Goal: Task Accomplishment & Management: Manage account settings

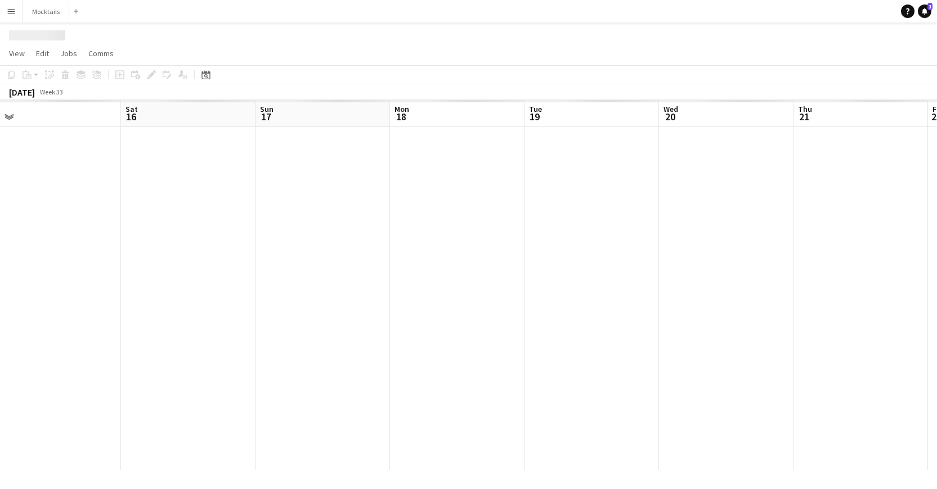
scroll to position [0, 374]
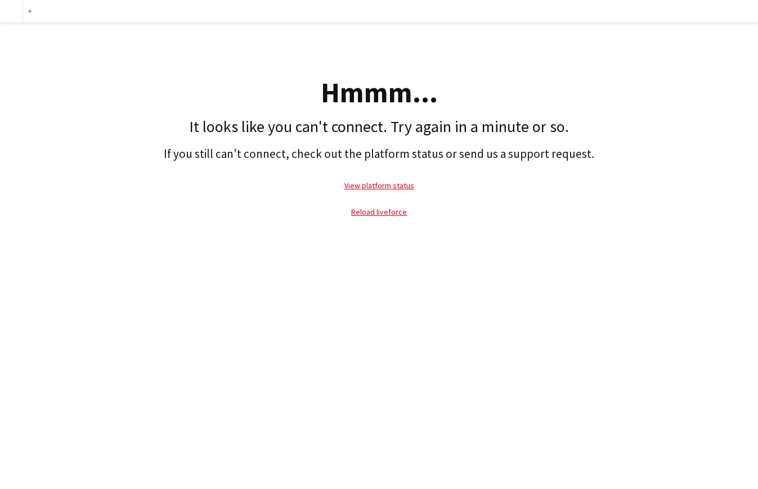
click at [654, 218] on p "Reload liveforce" at bounding box center [379, 212] width 747 height 26
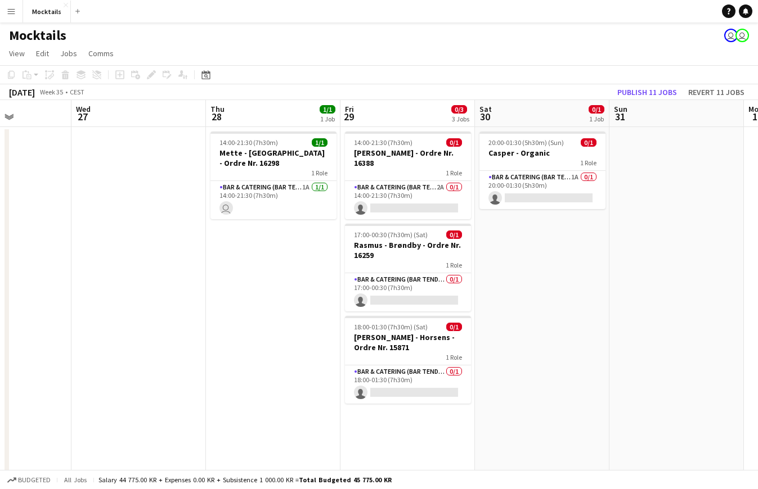
scroll to position [0, 322]
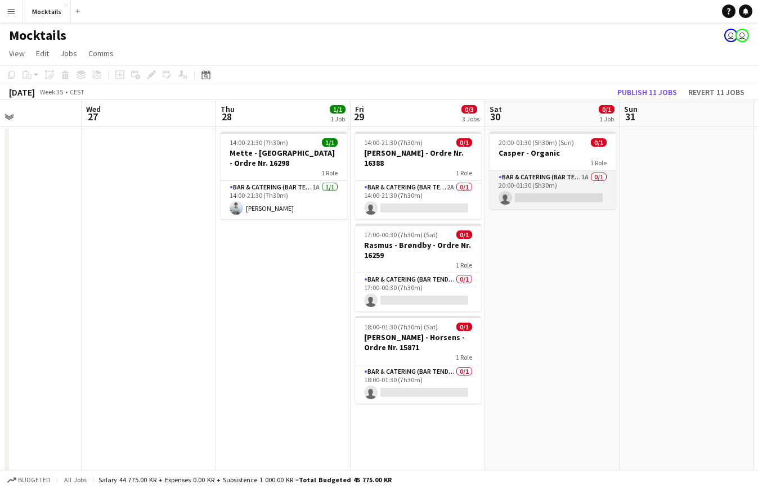
click at [549, 184] on app-card-role "Bar & Catering (Bar Tender) 1A 0/1 20:00-01:30 (5h30m) single-neutral-actions" at bounding box center [552, 190] width 126 height 38
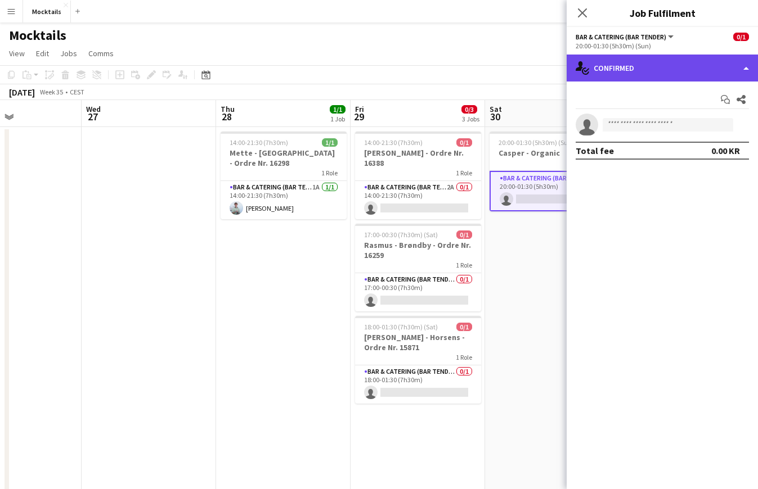
click at [680, 75] on div "single-neutral-actions-check-2 Confirmed" at bounding box center [662, 68] width 191 height 27
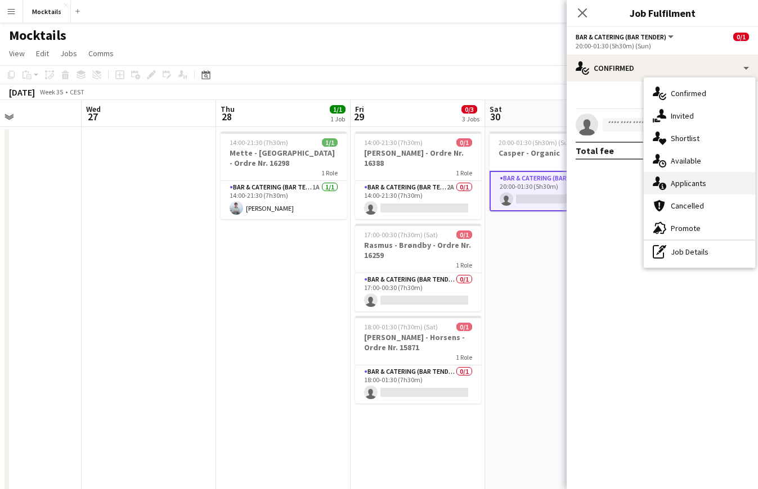
click at [706, 180] on div "single-neutral-actions-information Applicants" at bounding box center [699, 183] width 111 height 23
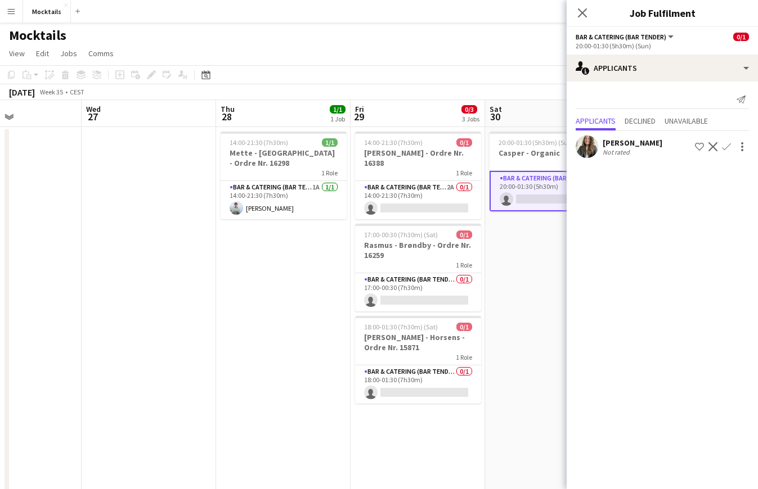
click at [726, 149] on app-icon "Confirm" at bounding box center [726, 146] width 9 height 9
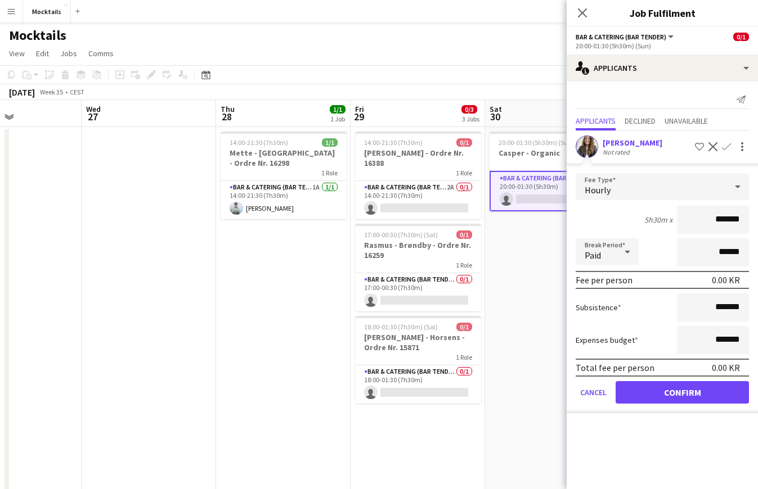
click at [717, 218] on input "*******" at bounding box center [713, 220] width 72 height 28
type input "******"
click at [686, 389] on button "Confirm" at bounding box center [681, 392] width 133 height 23
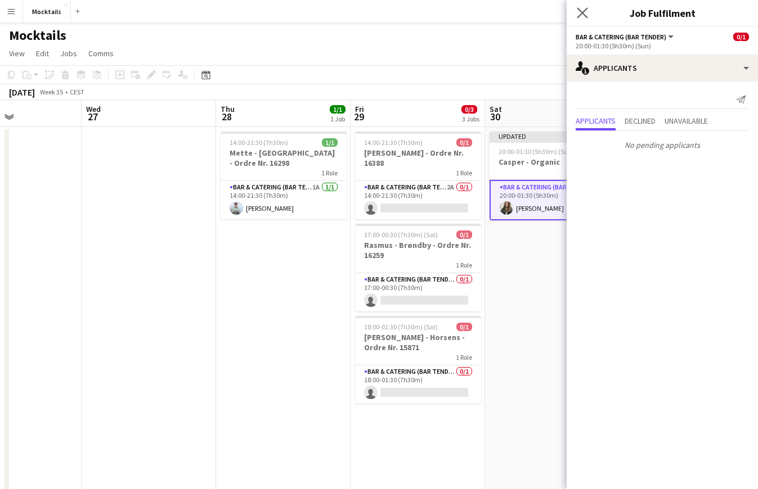
click at [578, 6] on app-icon "Close pop-in" at bounding box center [582, 13] width 16 height 16
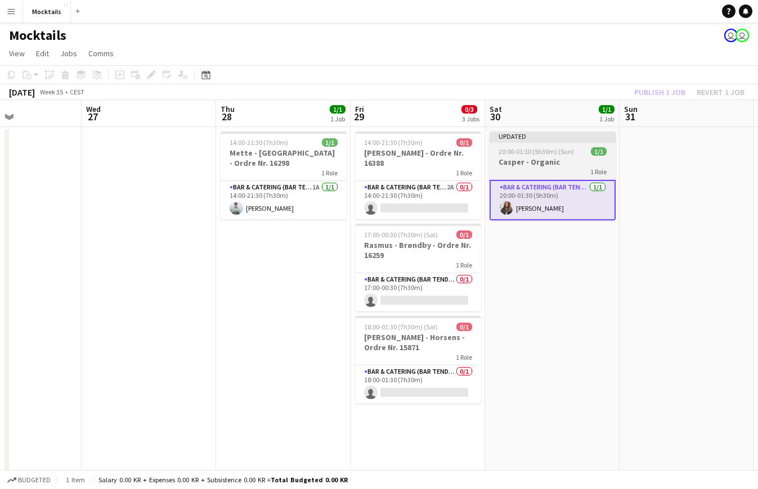
click at [556, 164] on h3 "Casper - Organic" at bounding box center [552, 162] width 126 height 10
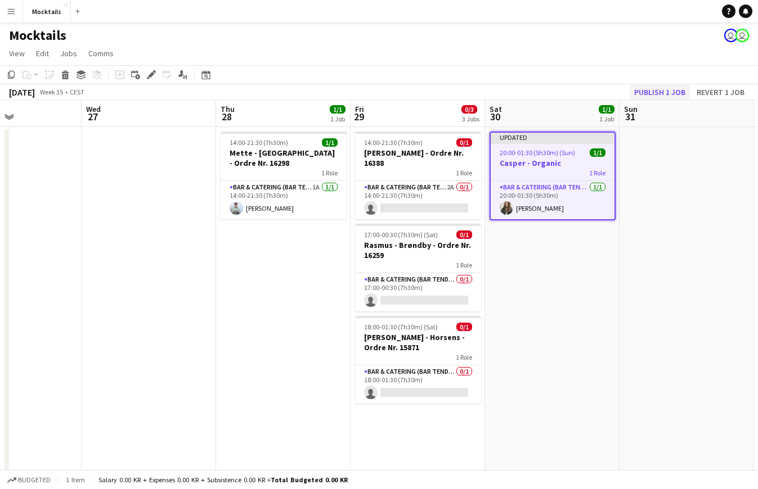
click at [672, 91] on button "Publish 1 job" at bounding box center [660, 92] width 60 height 15
click at [419, 199] on app-card-role "Bar & Catering (Bar Tender) 2A 0/1 14:00-21:30 (7h30m) single-neutral-actions" at bounding box center [418, 200] width 126 height 38
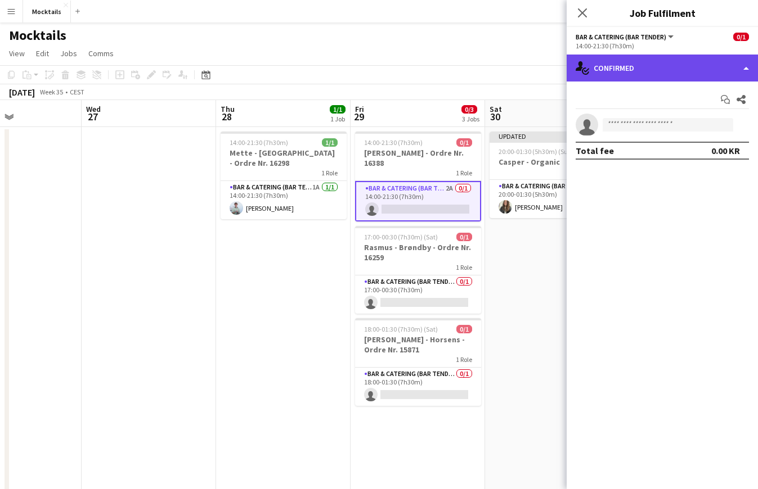
click at [679, 77] on div "single-neutral-actions-check-2 Confirmed" at bounding box center [662, 68] width 191 height 27
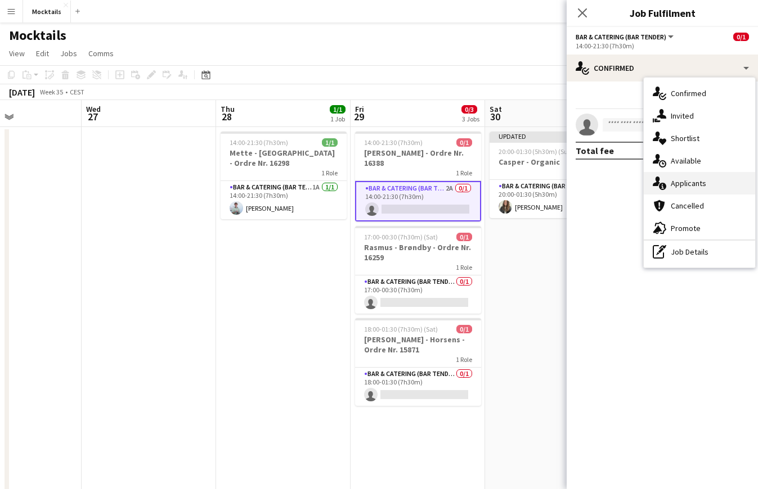
click at [693, 179] on div "single-neutral-actions-information Applicants" at bounding box center [699, 183] width 111 height 23
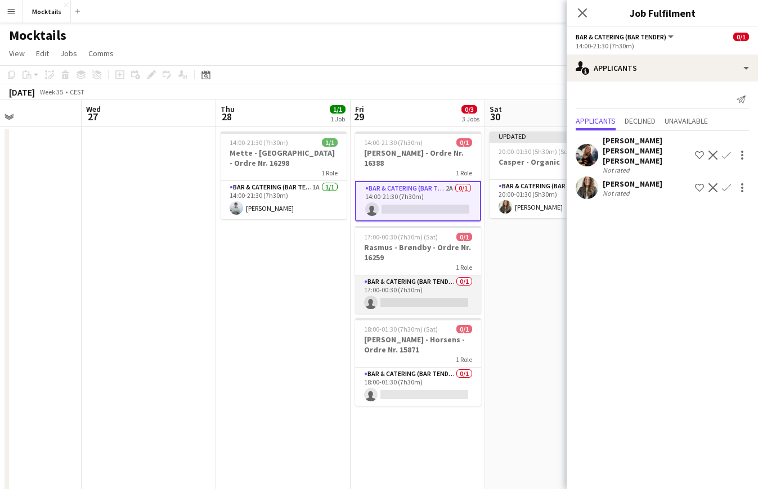
click at [410, 290] on app-card-role "Bar & Catering (Bar Tender) 0/1 17:00-00:30 (7h30m) single-neutral-actions" at bounding box center [418, 295] width 126 height 38
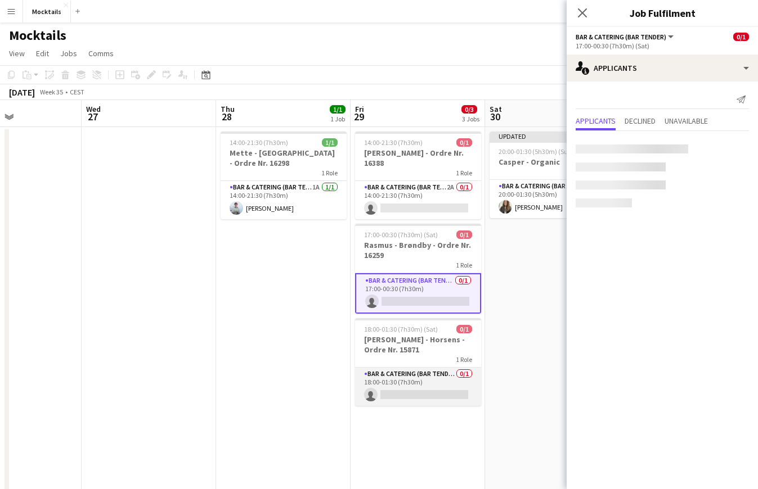
click at [401, 383] on app-card-role "Bar & Catering (Bar Tender) 0/1 18:00-01:30 (7h30m) single-neutral-actions" at bounding box center [418, 387] width 126 height 38
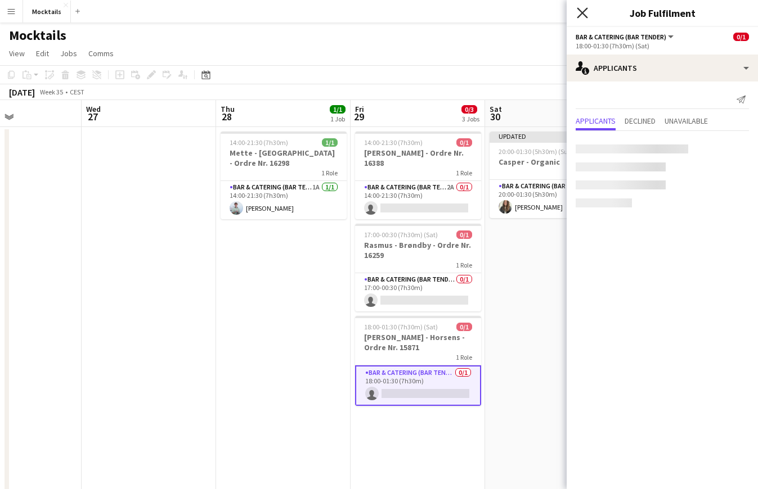
click at [583, 13] on icon "Close pop-in" at bounding box center [582, 12] width 11 height 11
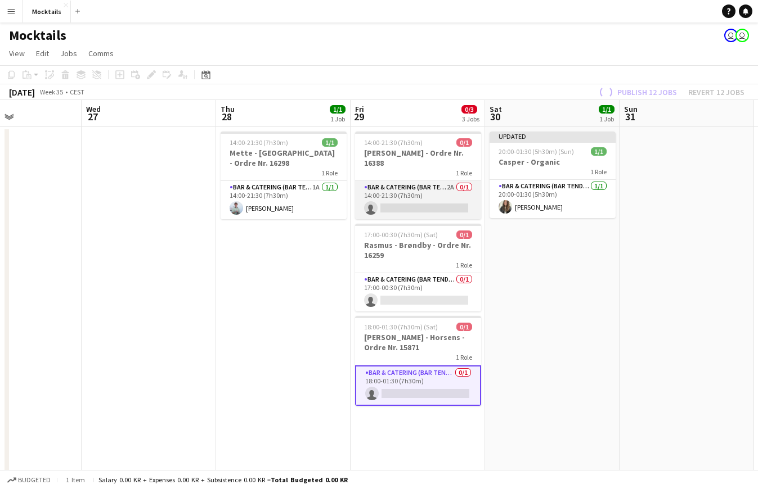
click at [425, 206] on app-card-role "Bar & Catering (Bar Tender) 2A 0/1 14:00-21:30 (7h30m) single-neutral-actions" at bounding box center [418, 200] width 126 height 38
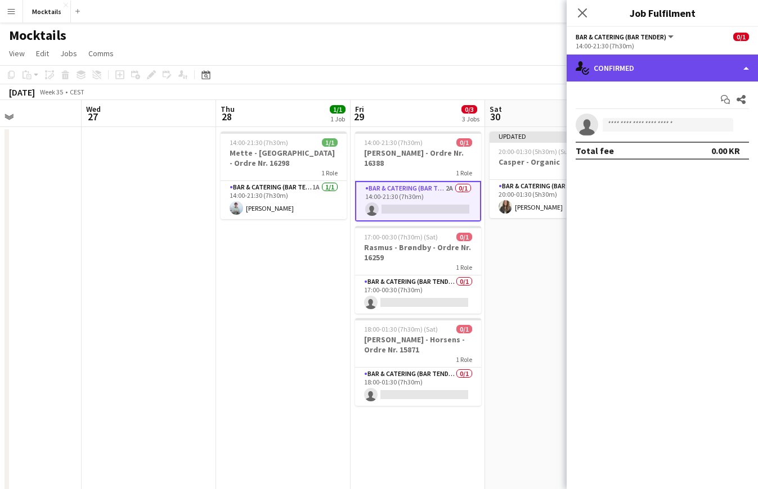
click at [614, 65] on div "single-neutral-actions-check-2 Confirmed" at bounding box center [662, 68] width 191 height 27
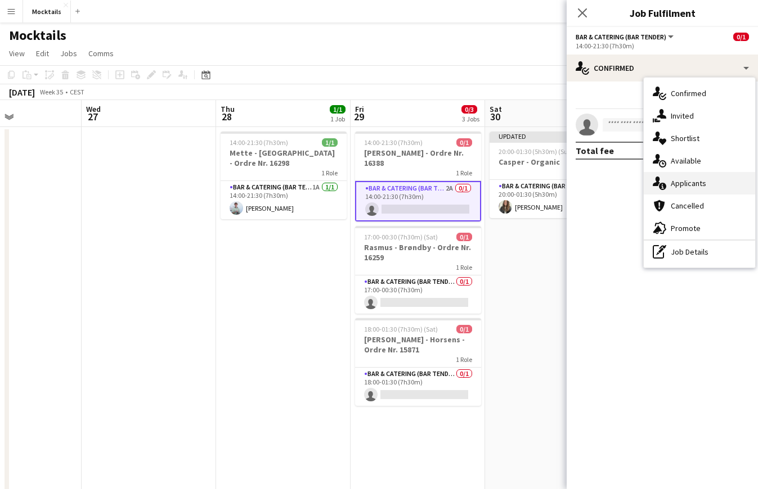
click at [689, 184] on div "single-neutral-actions-information Applicants" at bounding box center [699, 183] width 111 height 23
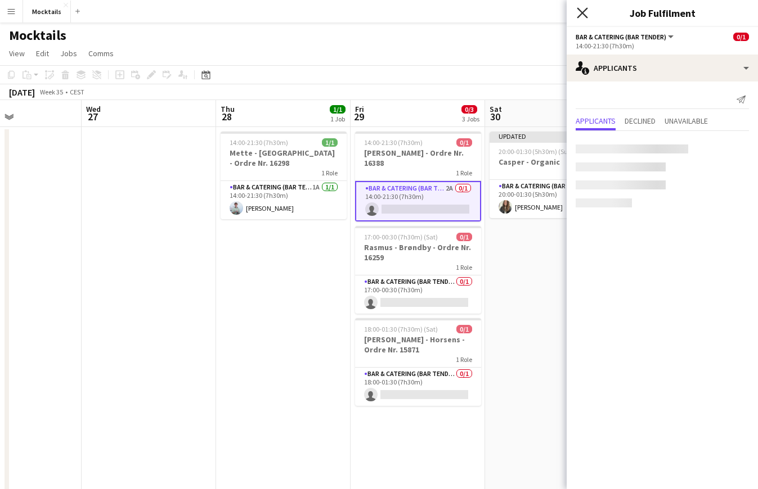
click at [581, 8] on icon "Close pop-in" at bounding box center [582, 12] width 11 height 11
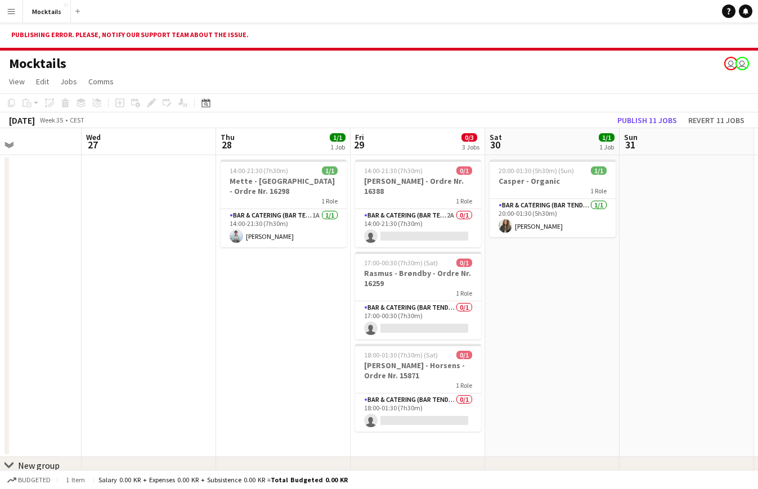
click at [438, 66] on div "Mocktails user user" at bounding box center [379, 61] width 758 height 21
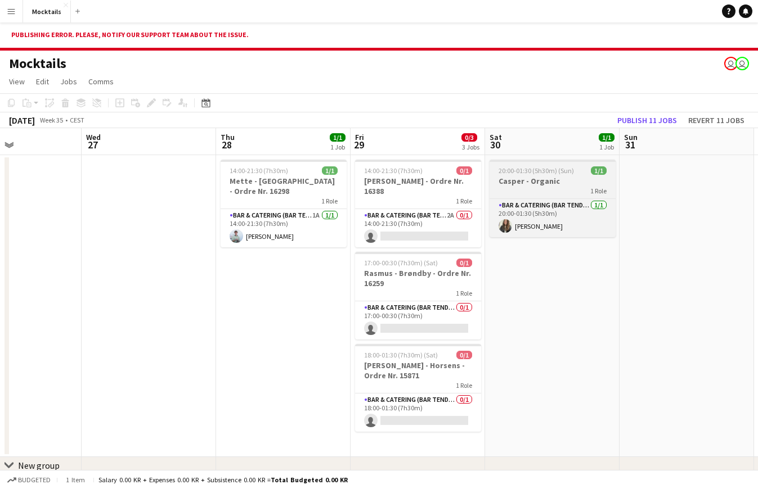
click at [546, 184] on h3 "Casper - Organic" at bounding box center [552, 181] width 126 height 10
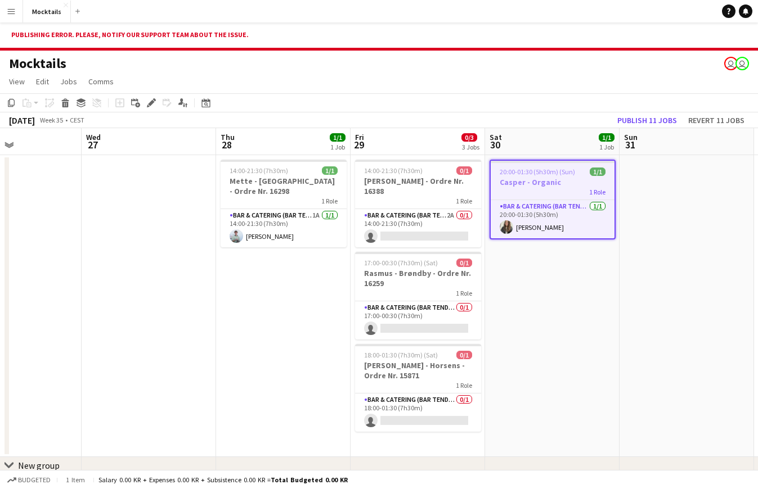
click at [546, 184] on h3 "Casper - Organic" at bounding box center [553, 182] width 124 height 10
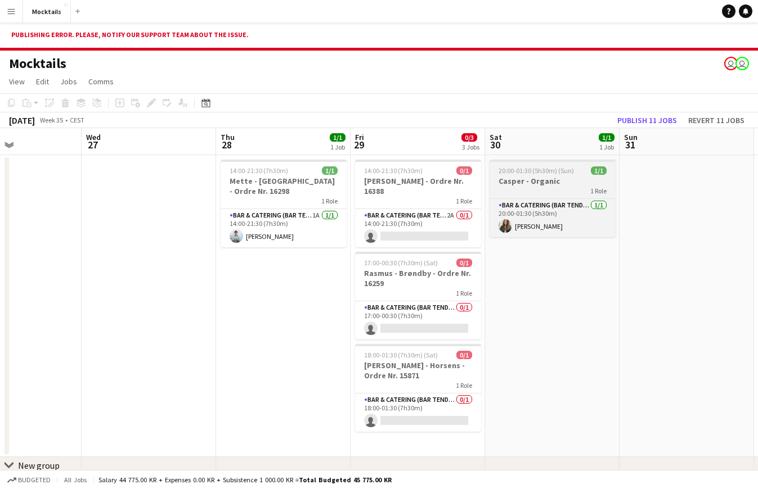
click at [546, 184] on h3 "Casper - Organic" at bounding box center [552, 181] width 126 height 10
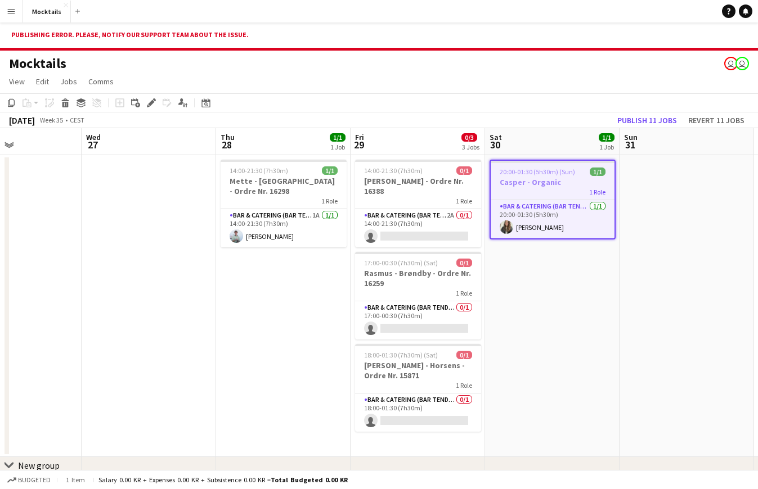
click at [550, 290] on app-date-cell "20:00-01:30 (5h30m) (Sun) 1/1 Casper - Organic 1 Role Bar & Catering (Bar Tende…" at bounding box center [552, 306] width 134 height 302
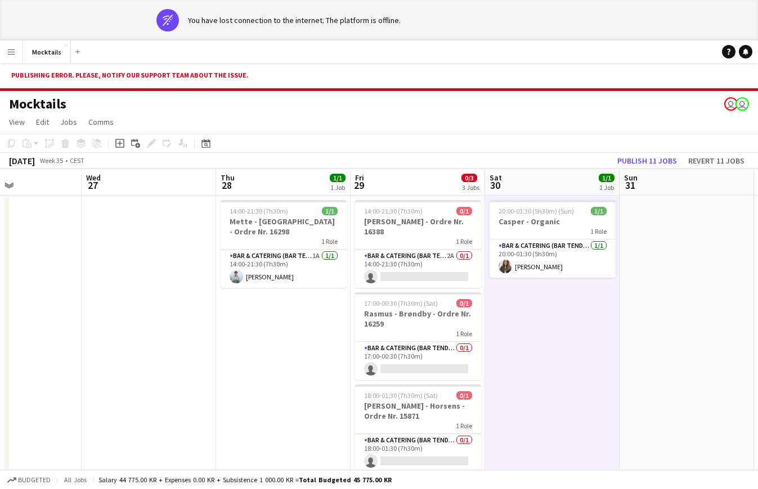
click at [552, 372] on app-date-cell "20:00-01:30 (5h30m) (Sun) 1/1 Casper - Organic 1 Role Bar & Catering (Bar Tende…" at bounding box center [552, 347] width 134 height 302
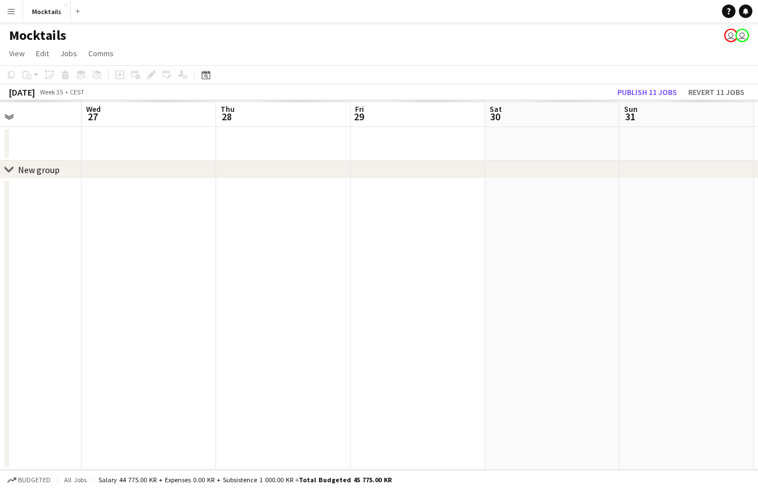
scroll to position [28, 0]
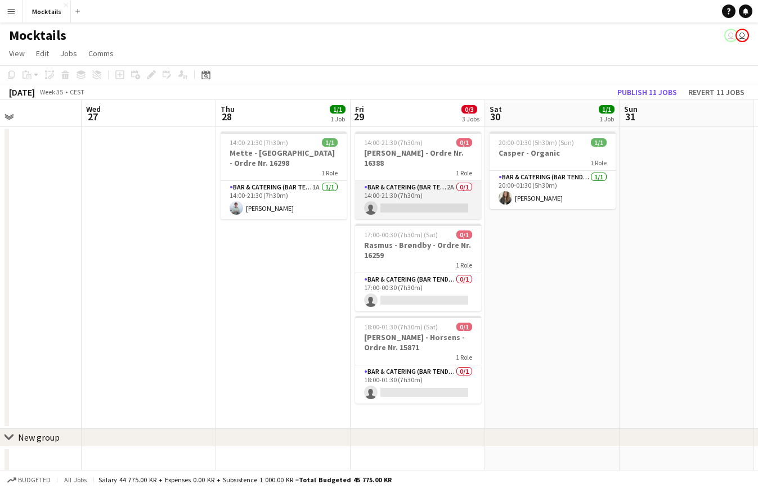
click at [438, 194] on app-card-role "Bar & Catering (Bar Tender) 2A 0/1 14:00-21:30 (7h30m) single-neutral-actions" at bounding box center [418, 200] width 126 height 38
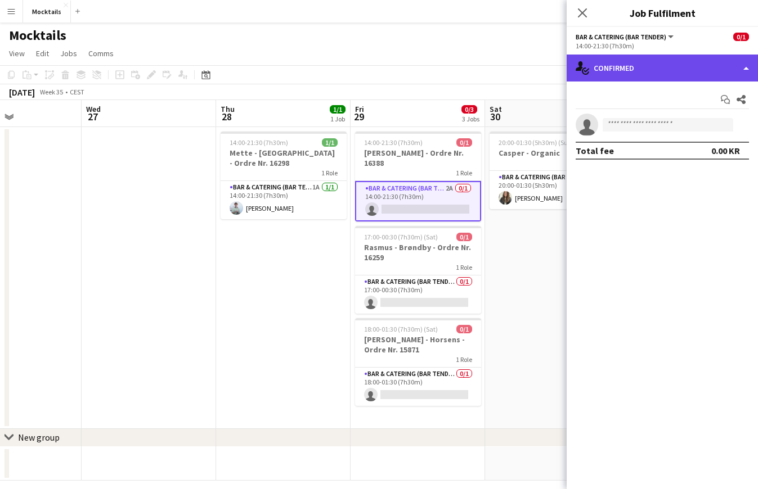
click at [634, 69] on div "single-neutral-actions-check-2 Confirmed" at bounding box center [662, 68] width 191 height 27
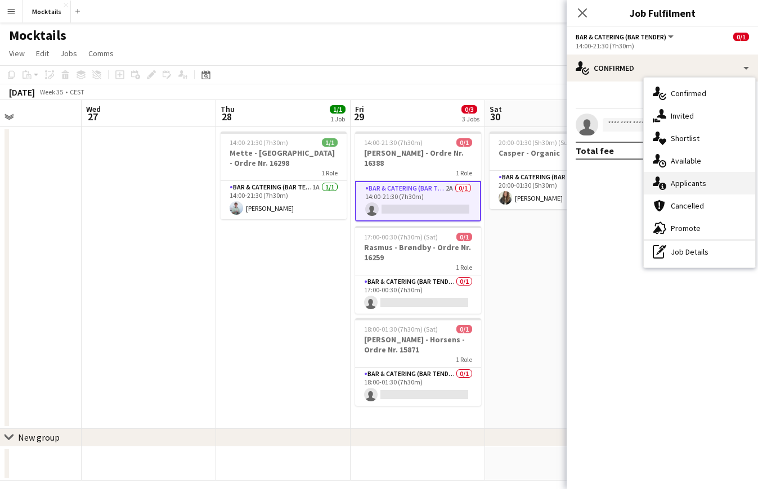
click at [683, 184] on div "single-neutral-actions-information Applicants" at bounding box center [699, 183] width 111 height 23
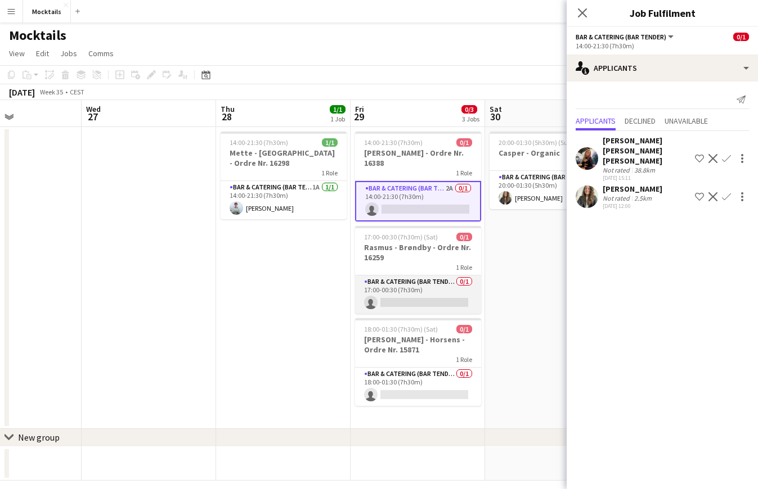
click at [426, 292] on app-card-role "Bar & Catering (Bar Tender) 0/1 17:00-00:30 (7h30m) single-neutral-actions" at bounding box center [418, 295] width 126 height 38
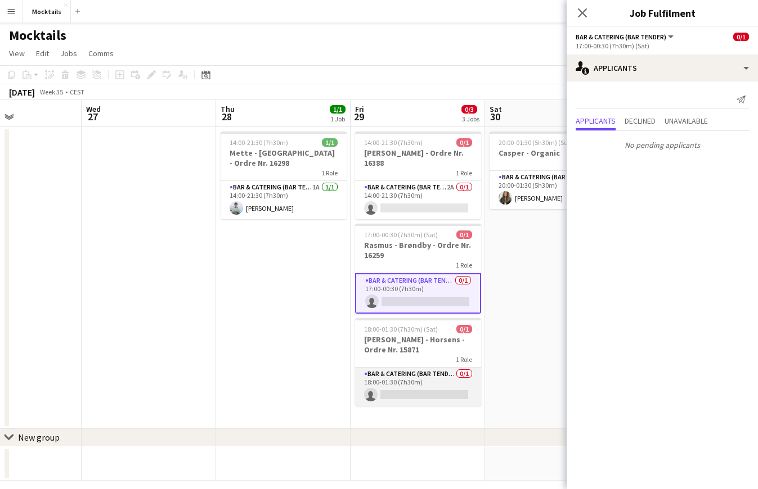
click at [421, 387] on app-card-role "Bar & Catering (Bar Tender) 0/1 18:00-01:30 (7h30m) single-neutral-actions" at bounding box center [418, 387] width 126 height 38
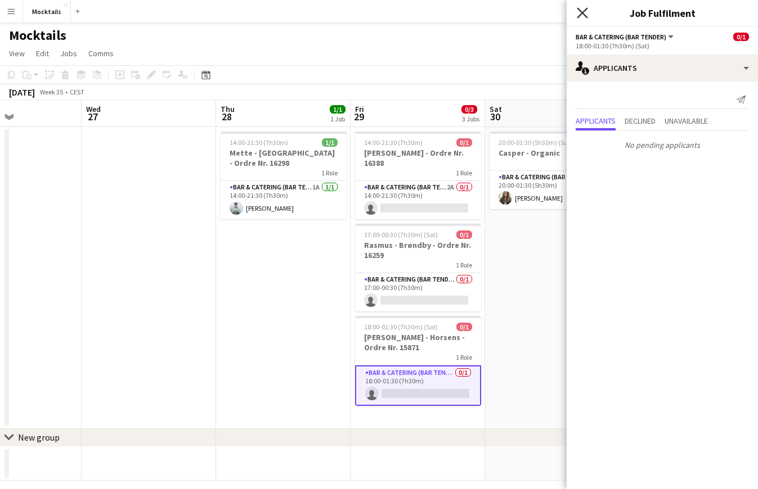
click at [586, 12] on icon "Close pop-in" at bounding box center [582, 12] width 11 height 11
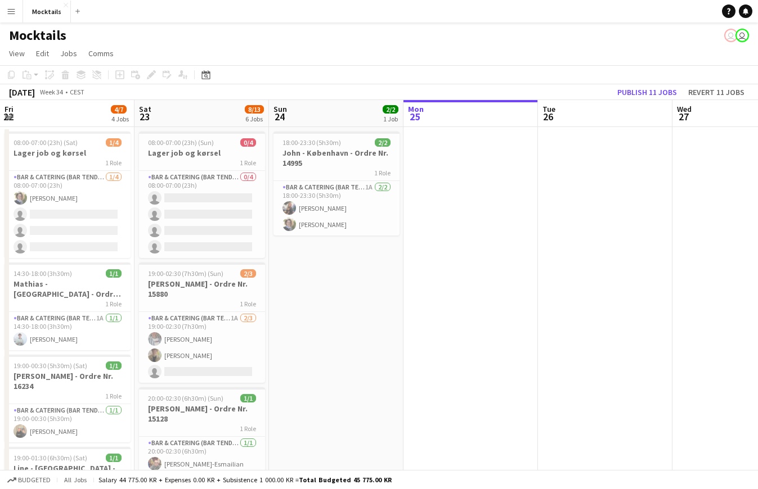
scroll to position [0, 402]
